Goal: Task Accomplishment & Management: Use online tool/utility

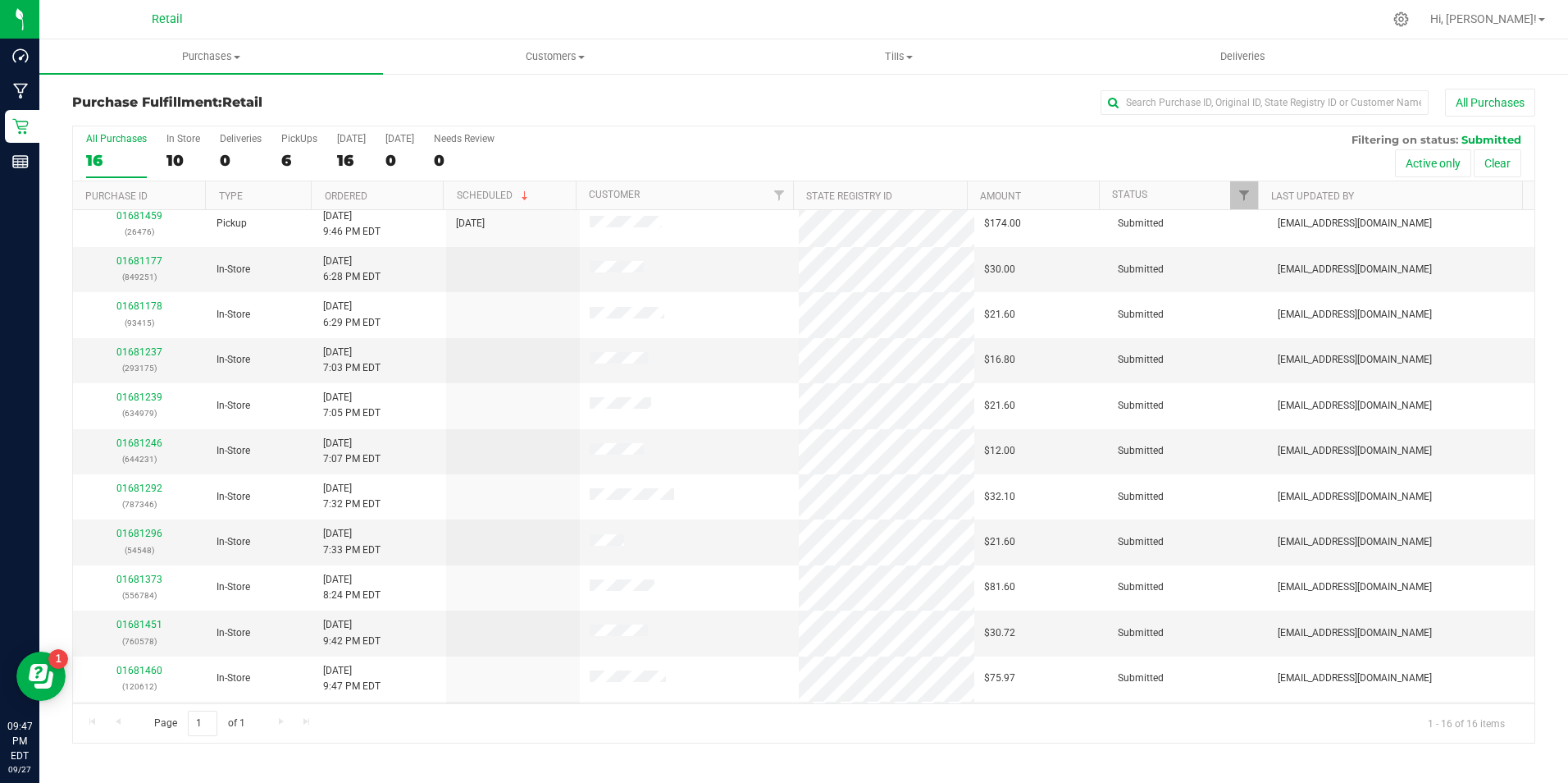
scroll to position [234, 0]
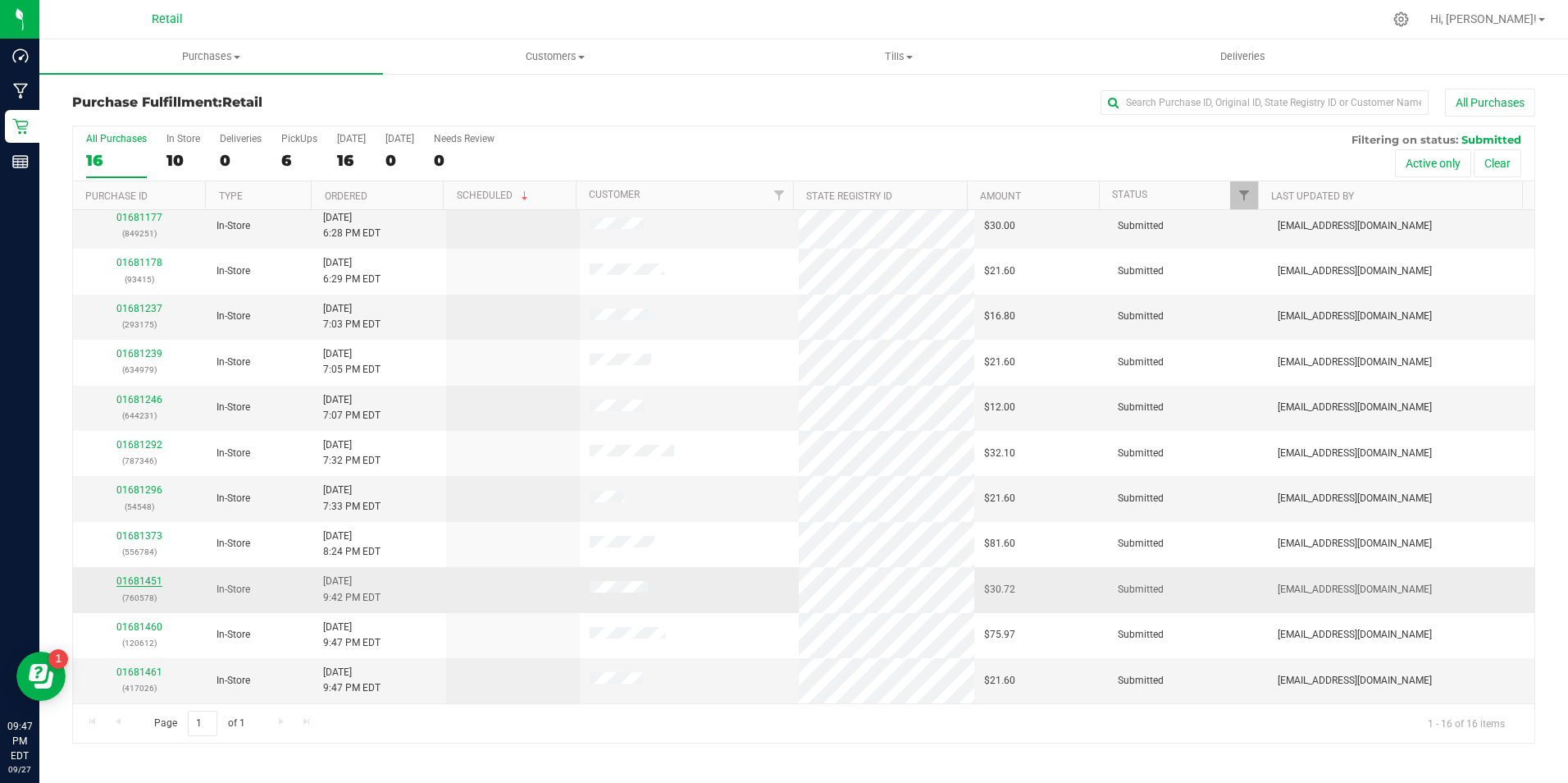
click at [146, 586] on link "01681451" at bounding box center [139, 581] width 46 height 12
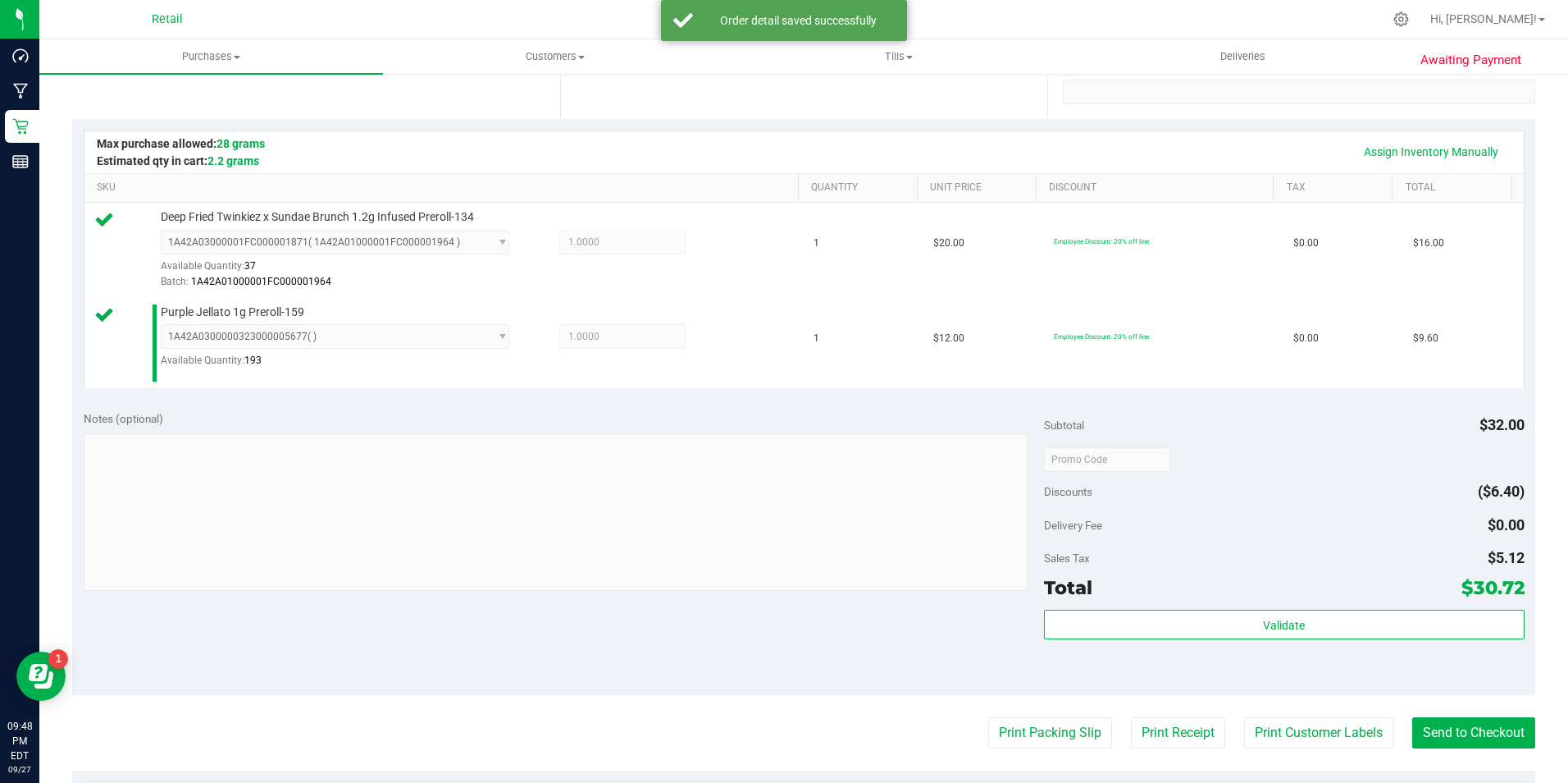
scroll to position [373, 0]
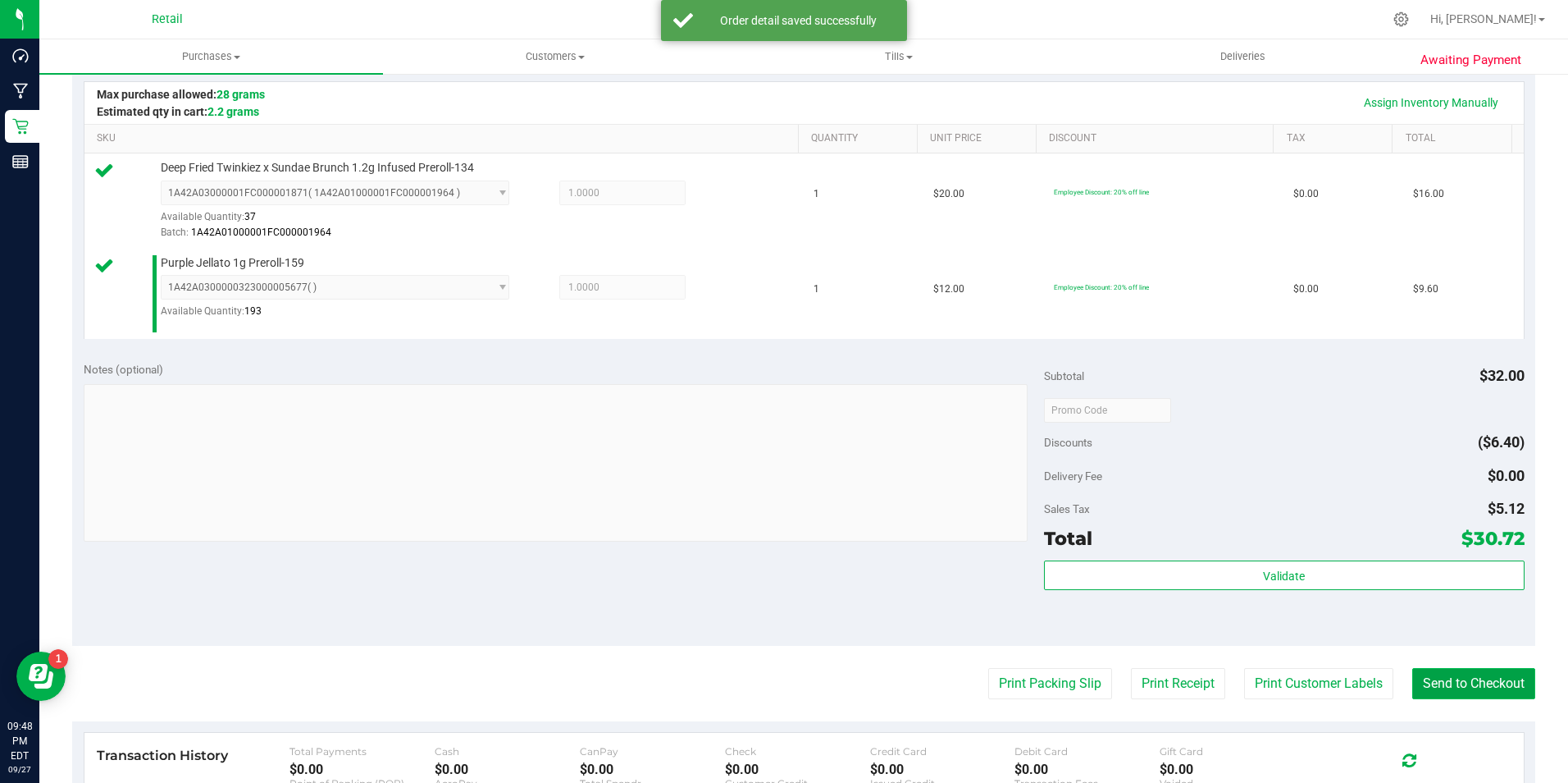
click at [1457, 670] on button "Send to Checkout" at bounding box center [1474, 682] width 124 height 31
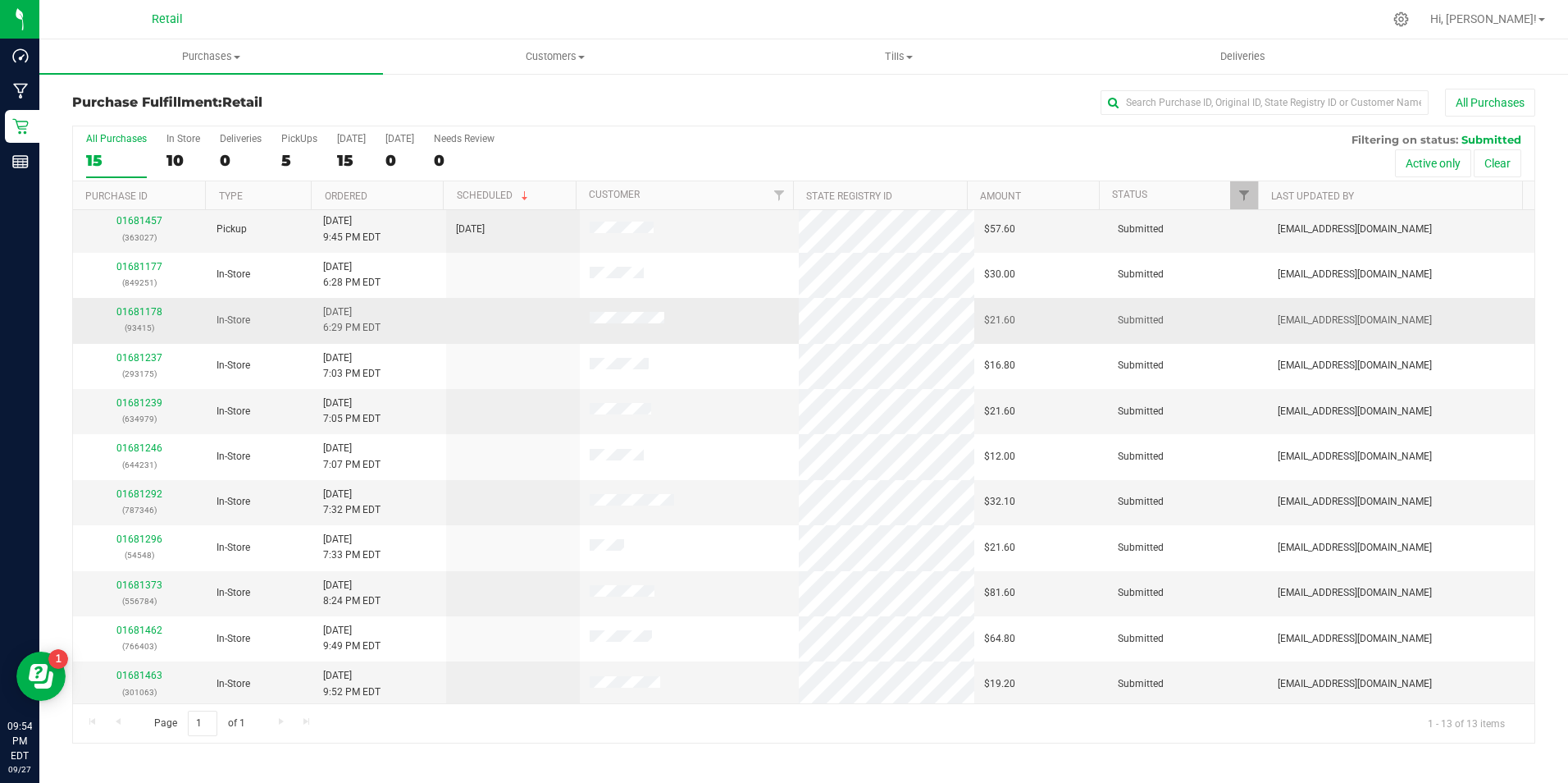
scroll to position [97, 0]
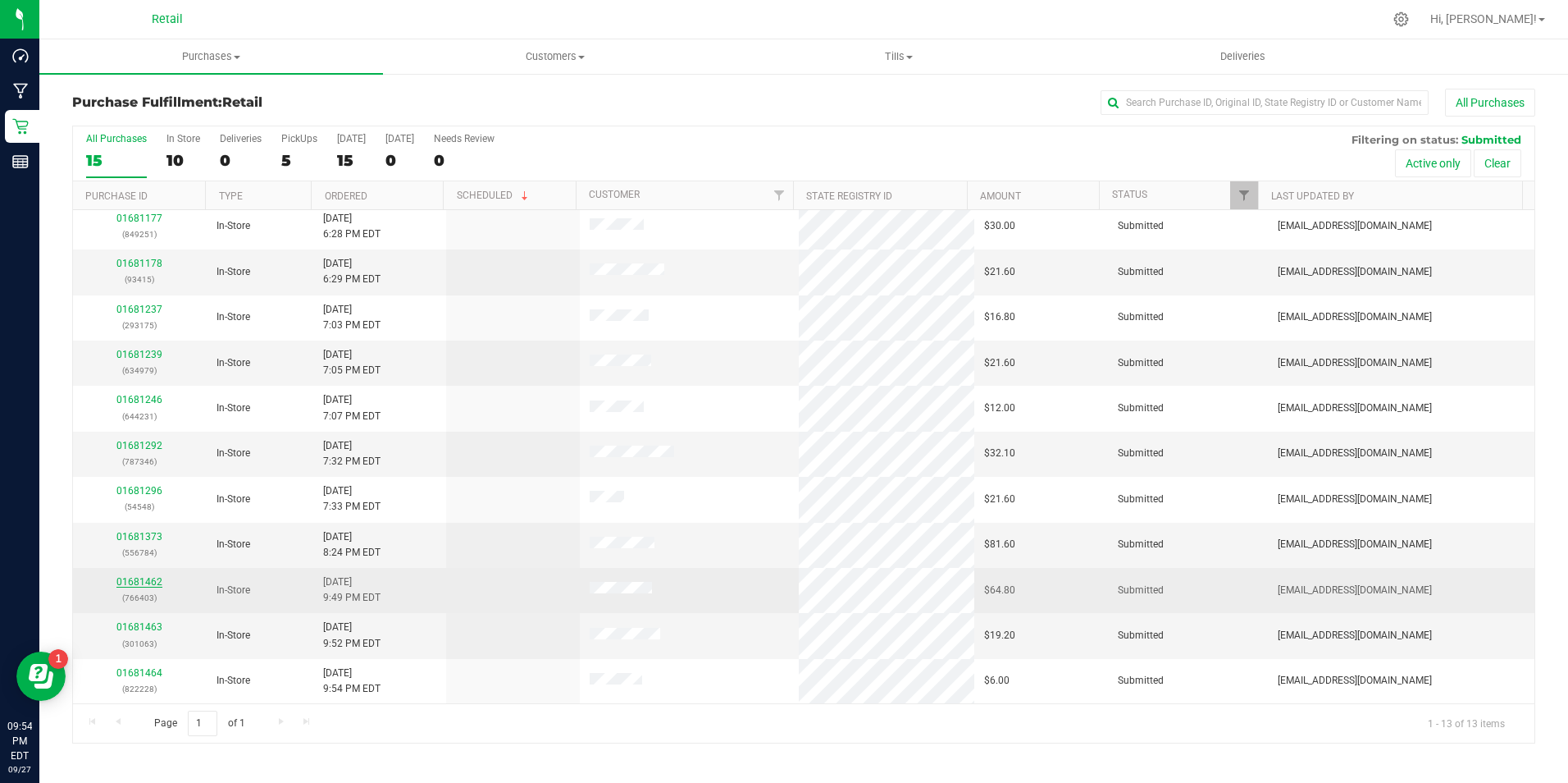
click at [155, 579] on link "01681462" at bounding box center [139, 582] width 46 height 12
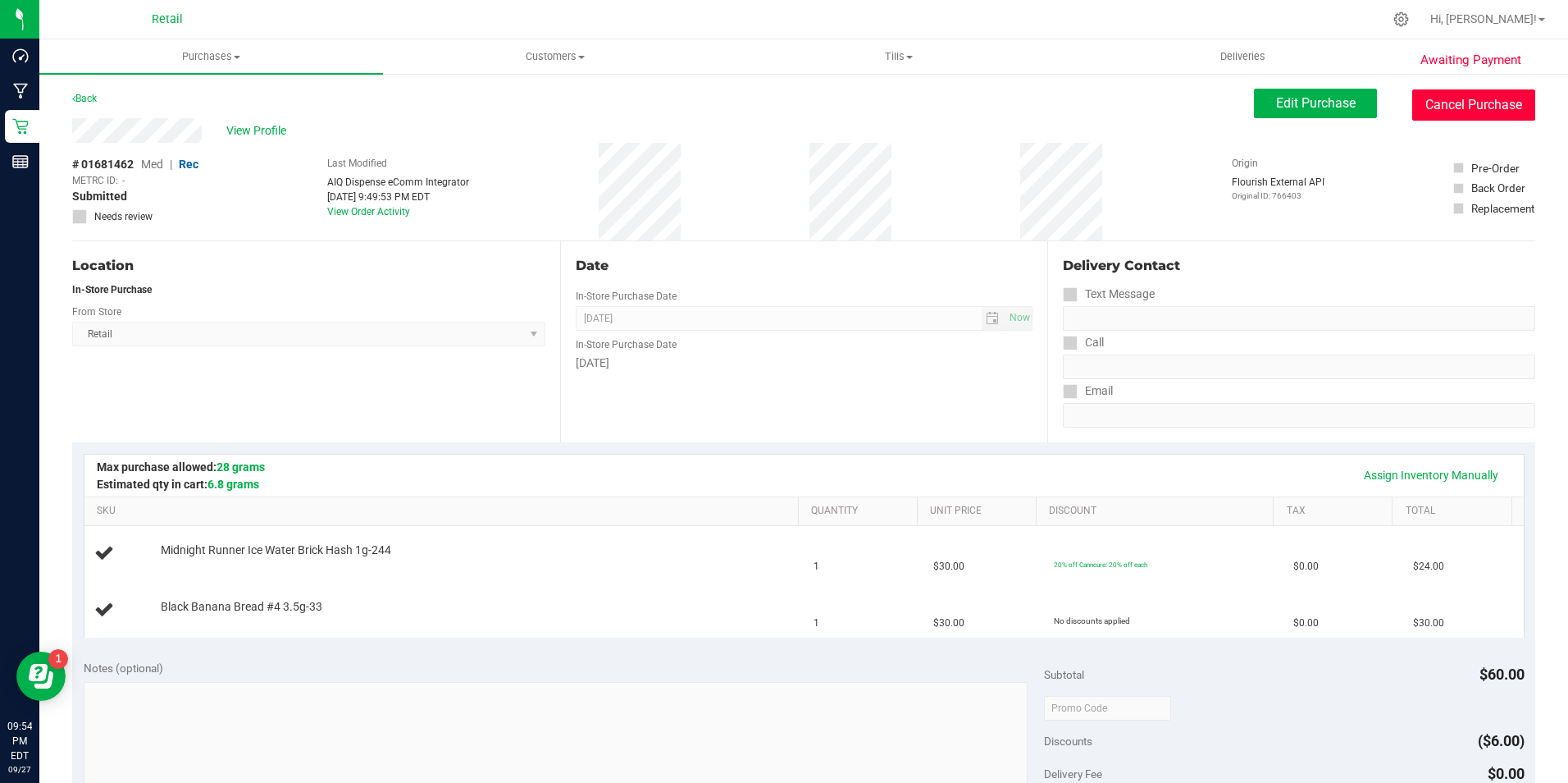
click at [1444, 95] on button "Cancel Purchase" at bounding box center [1474, 105] width 124 height 31
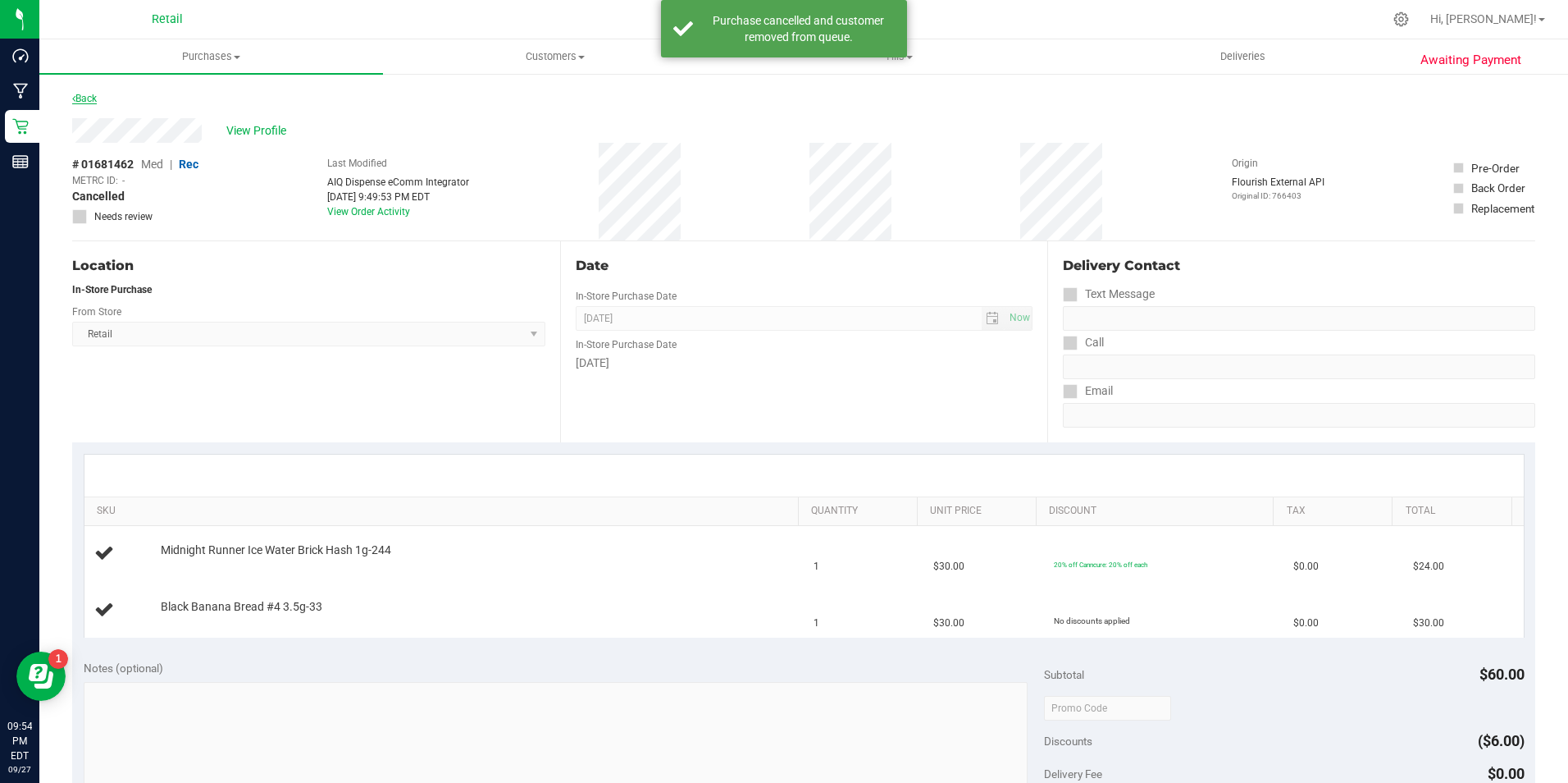
click at [97, 101] on link "Back" at bounding box center [84, 99] width 25 height 12
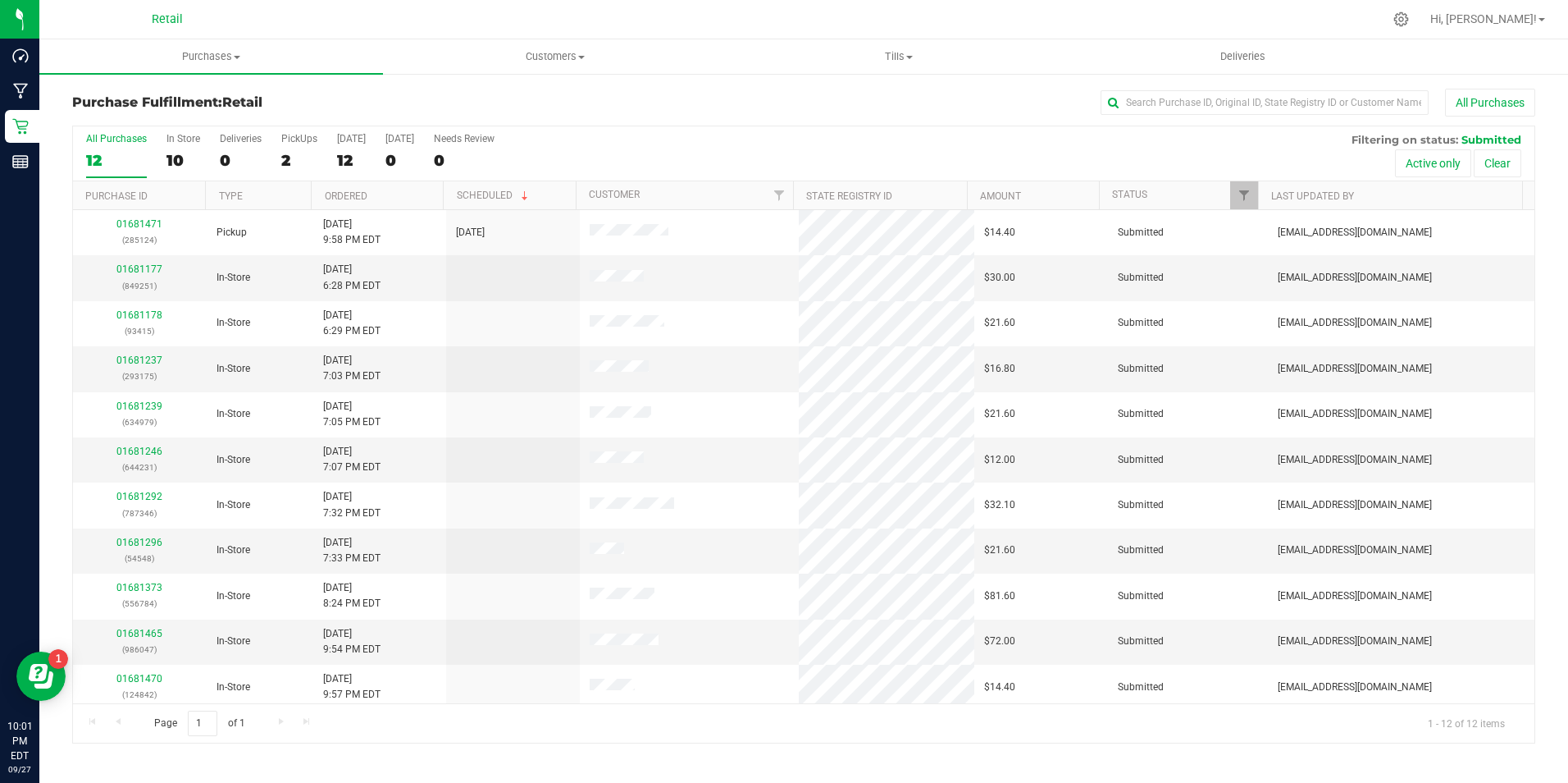
scroll to position [52, 0]
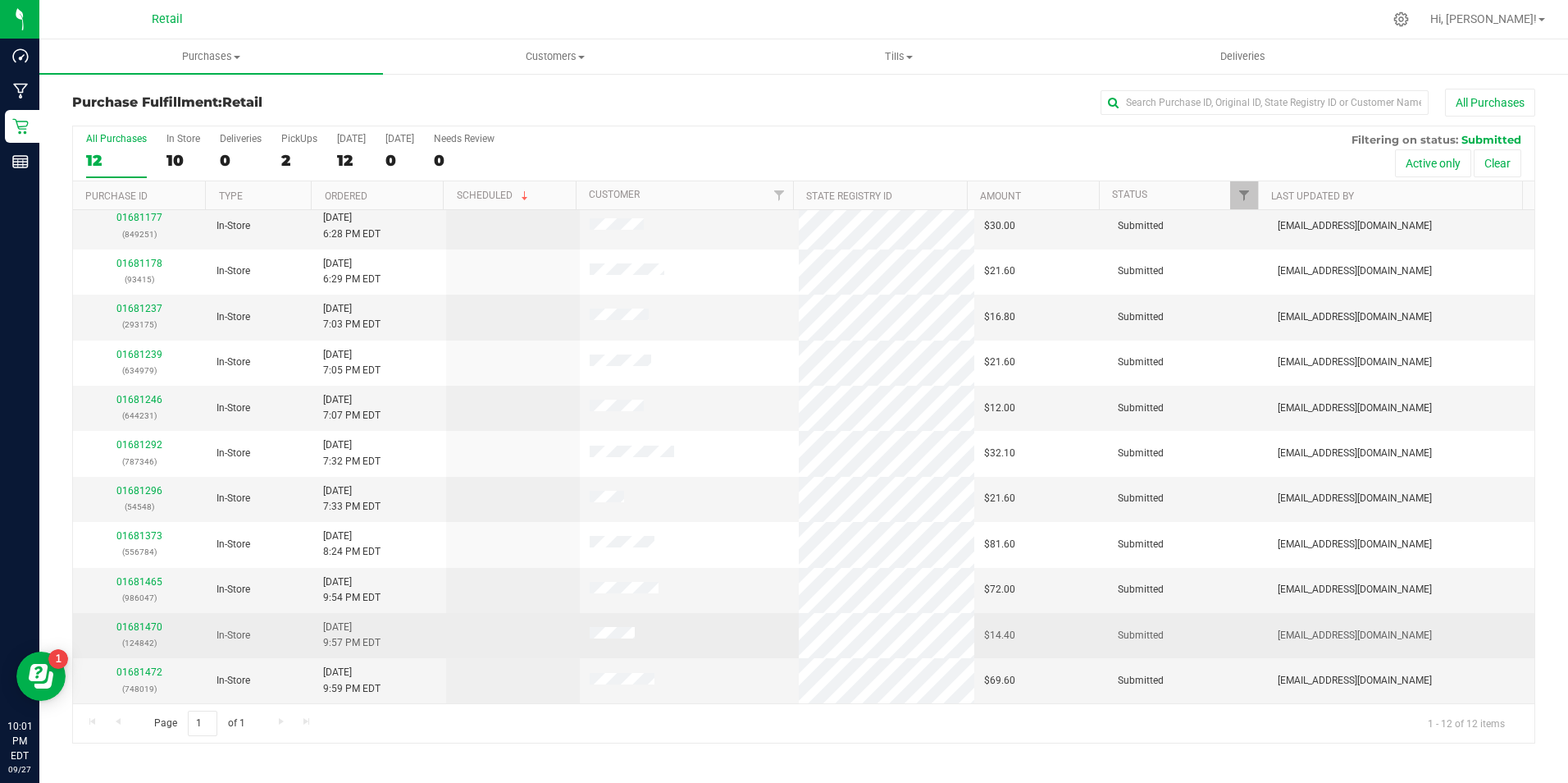
click at [149, 648] on p "(124842)" at bounding box center [139, 643] width 114 height 16
click at [139, 626] on link "01681470" at bounding box center [139, 627] width 46 height 12
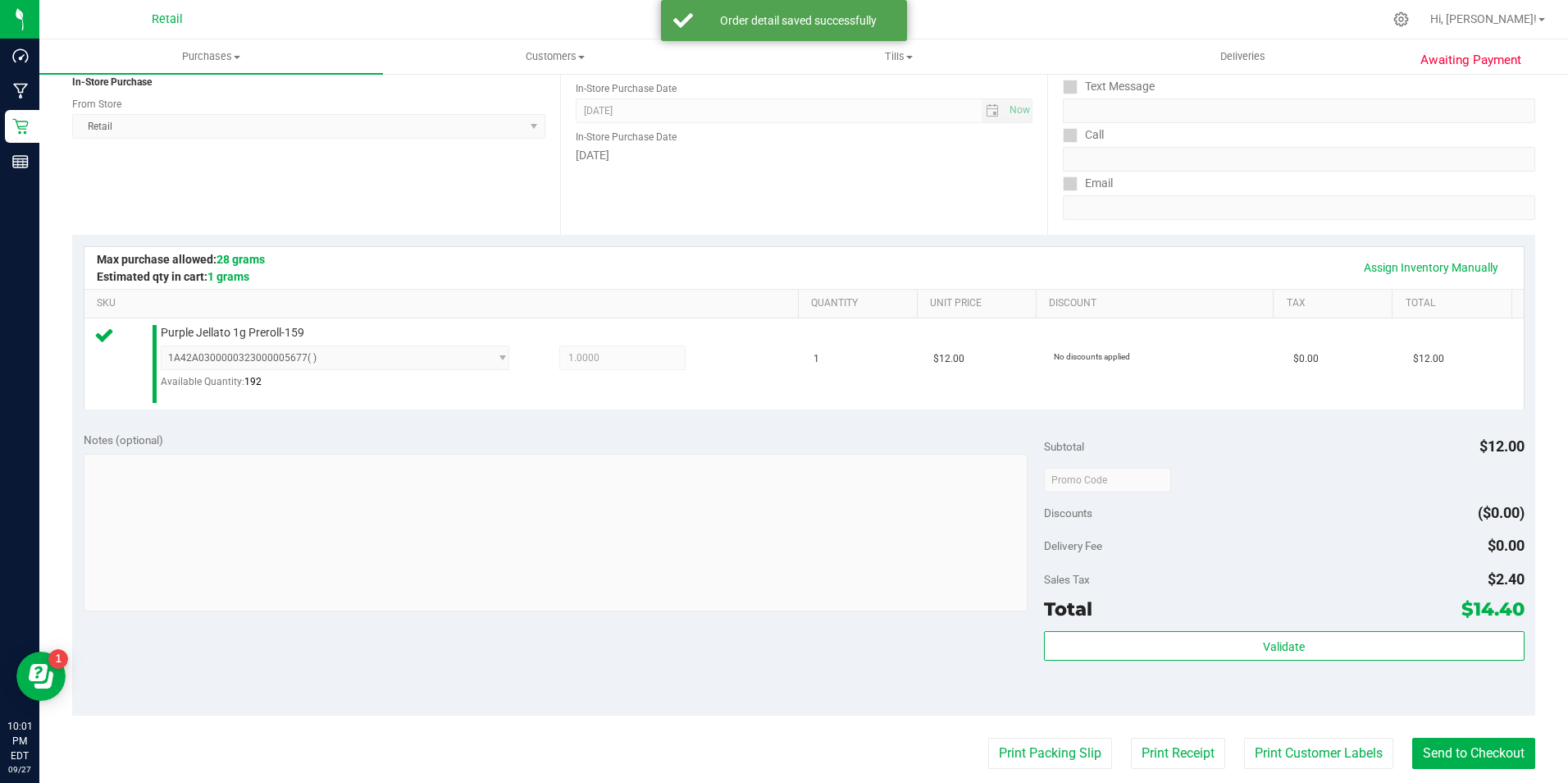
scroll to position [217, 0]
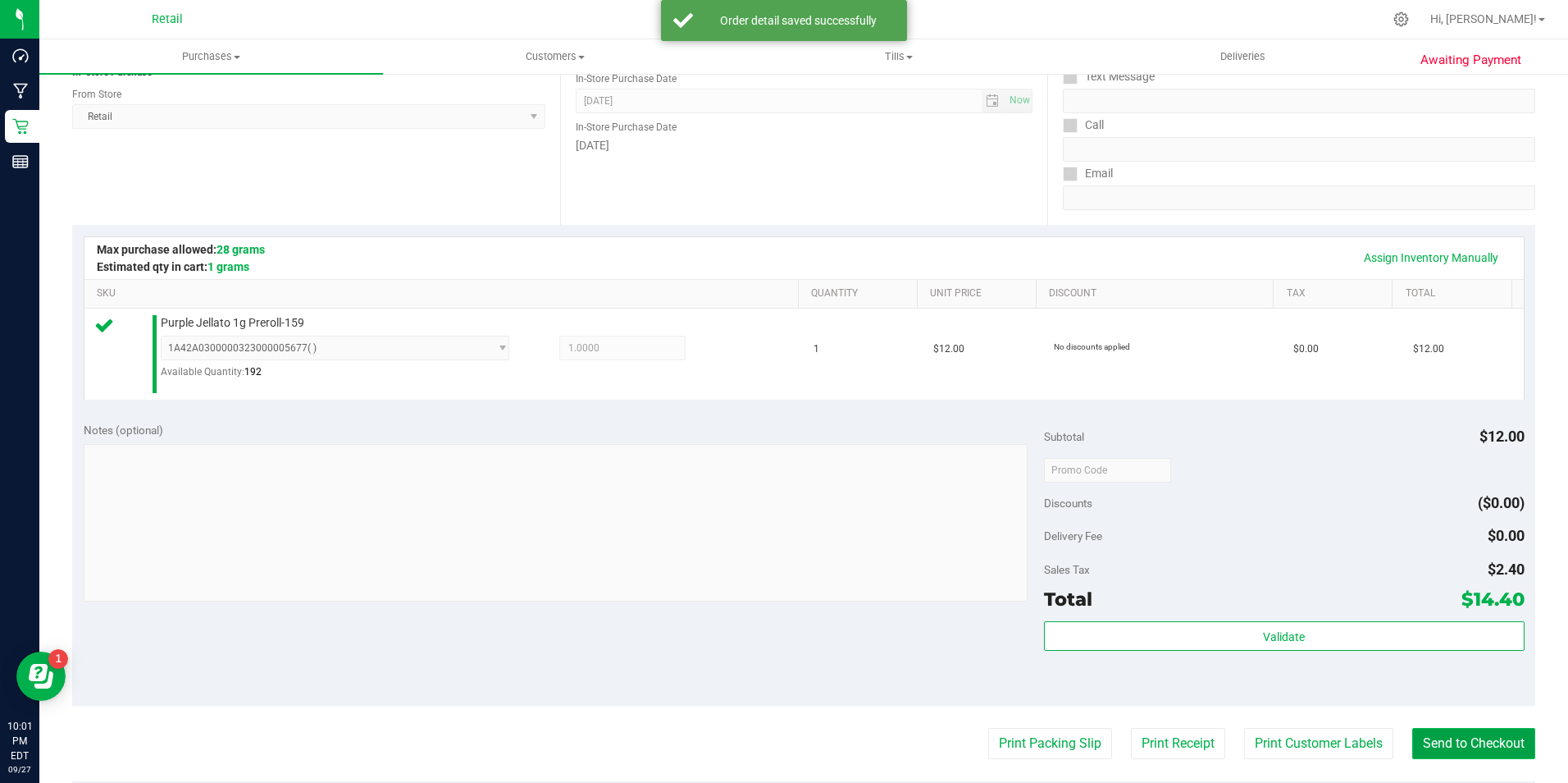
click at [1467, 739] on button "Send to Checkout" at bounding box center [1474, 742] width 124 height 31
